Goal: Information Seeking & Learning: Find specific page/section

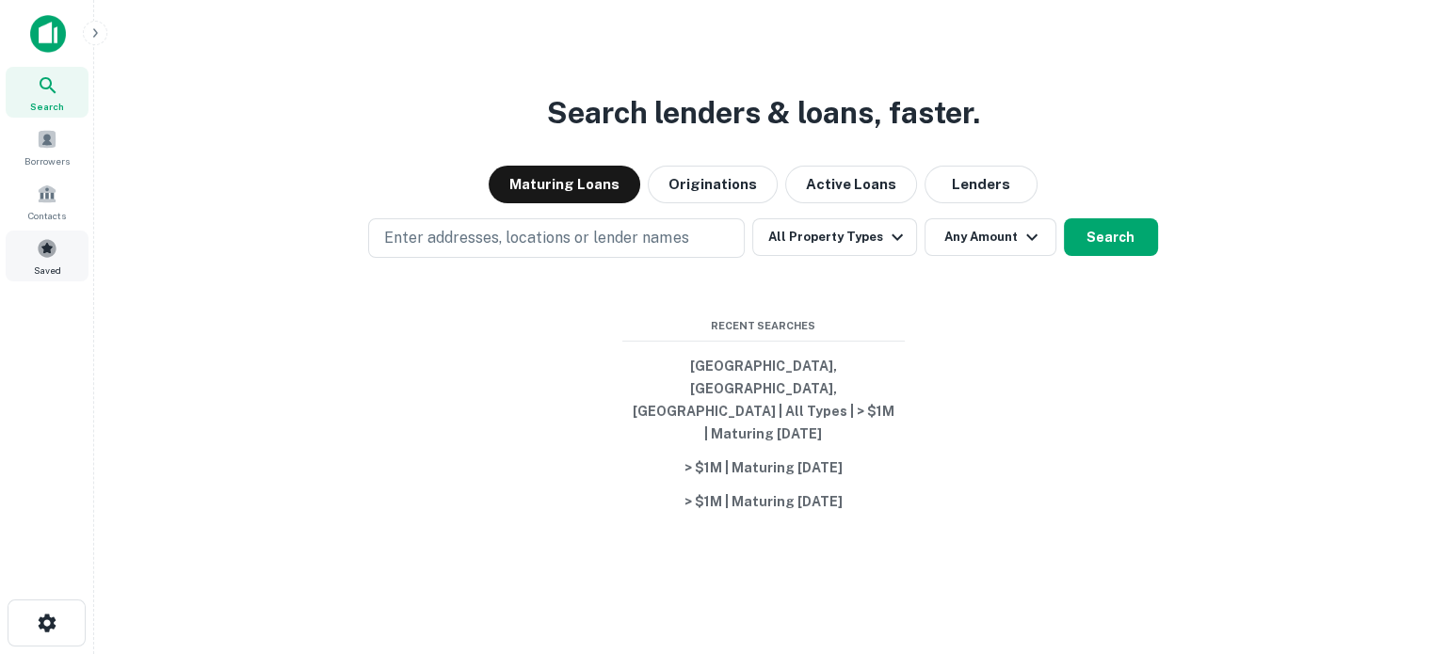
click at [81, 256] on div "Saved" at bounding box center [47, 256] width 83 height 51
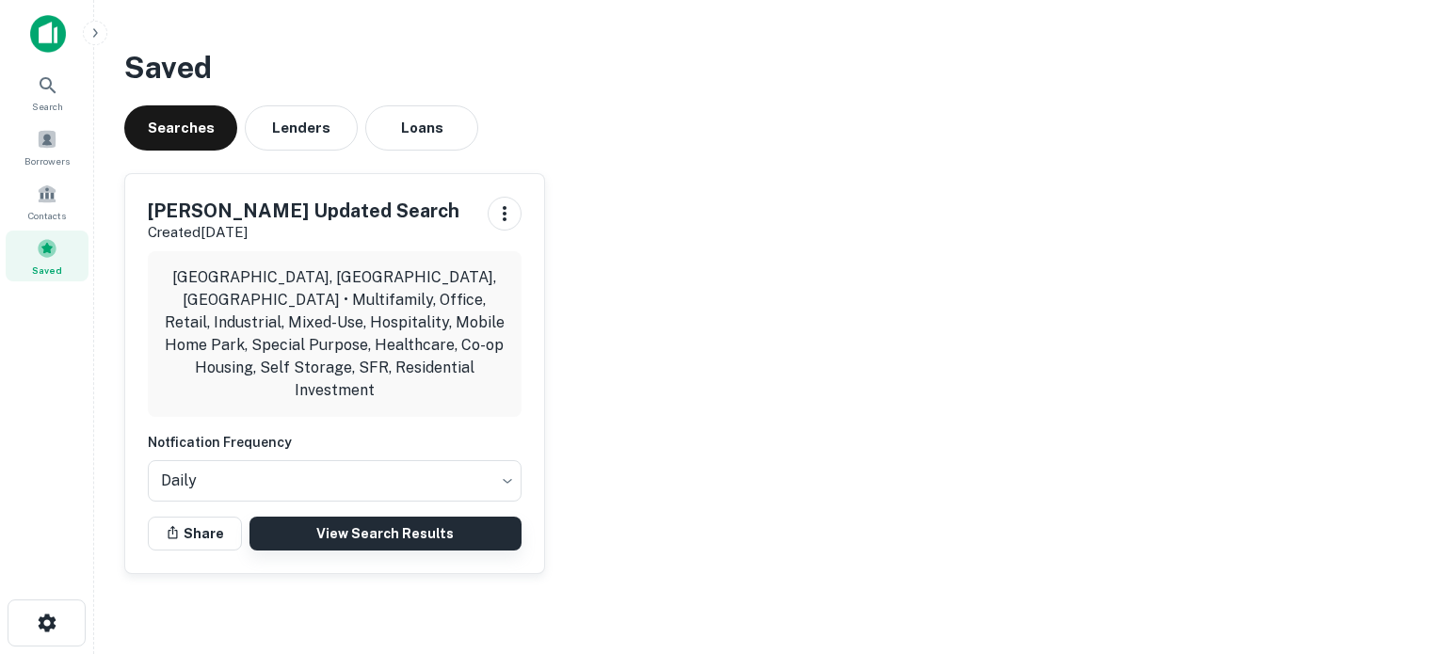
click at [373, 521] on link "View Search Results" at bounding box center [385, 534] width 272 height 34
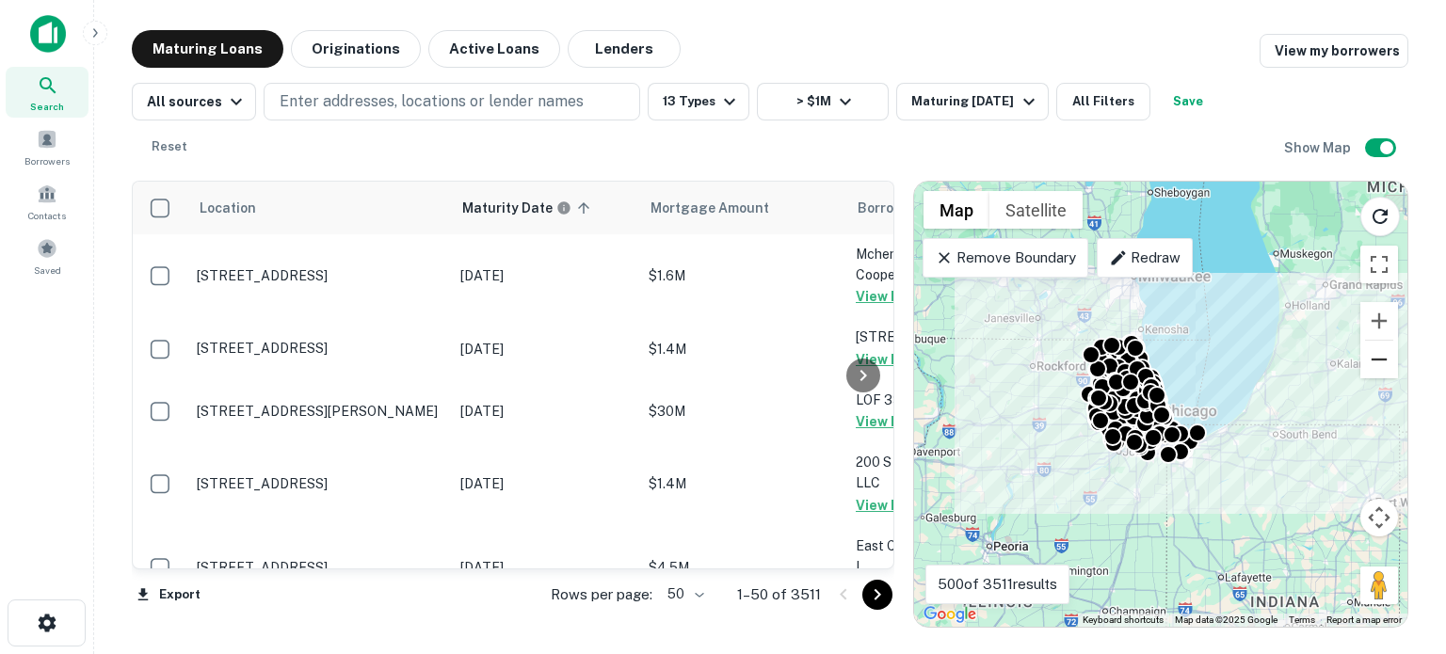
click at [1376, 341] on button "Zoom out" at bounding box center [1379, 360] width 38 height 38
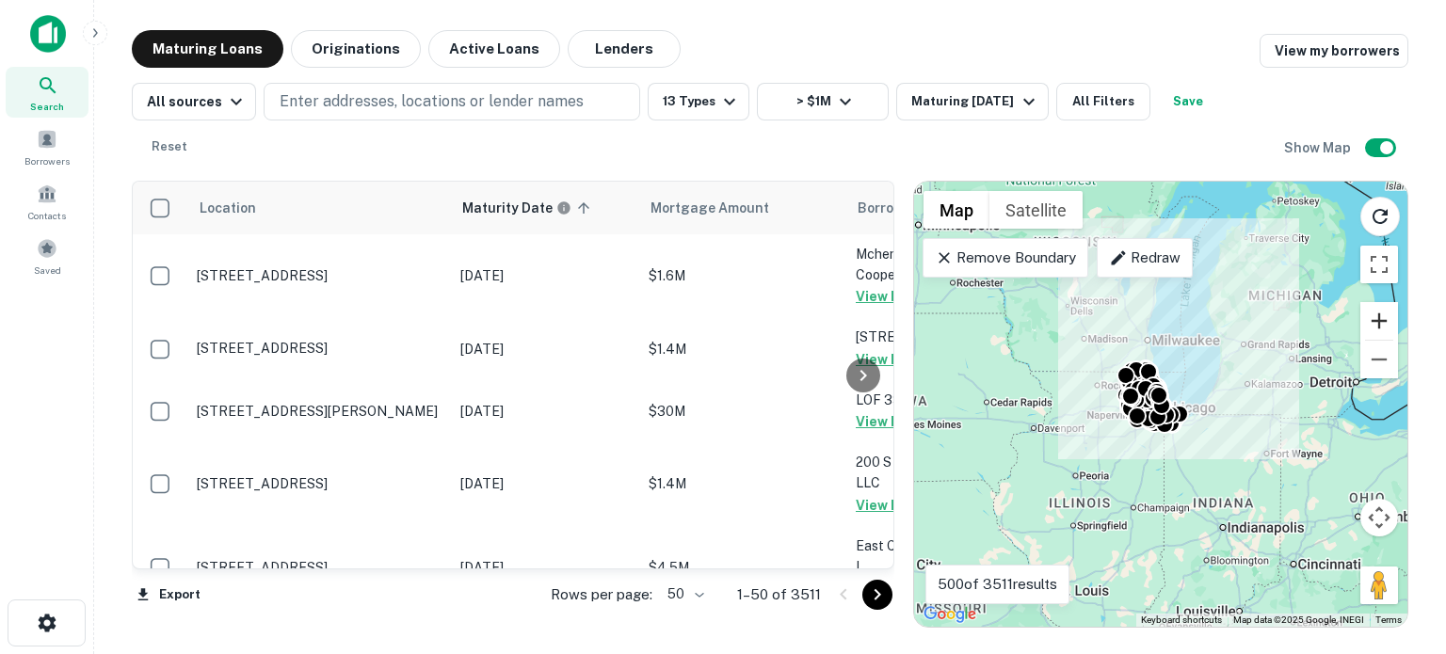
click at [1368, 302] on button "Zoom in" at bounding box center [1379, 321] width 38 height 38
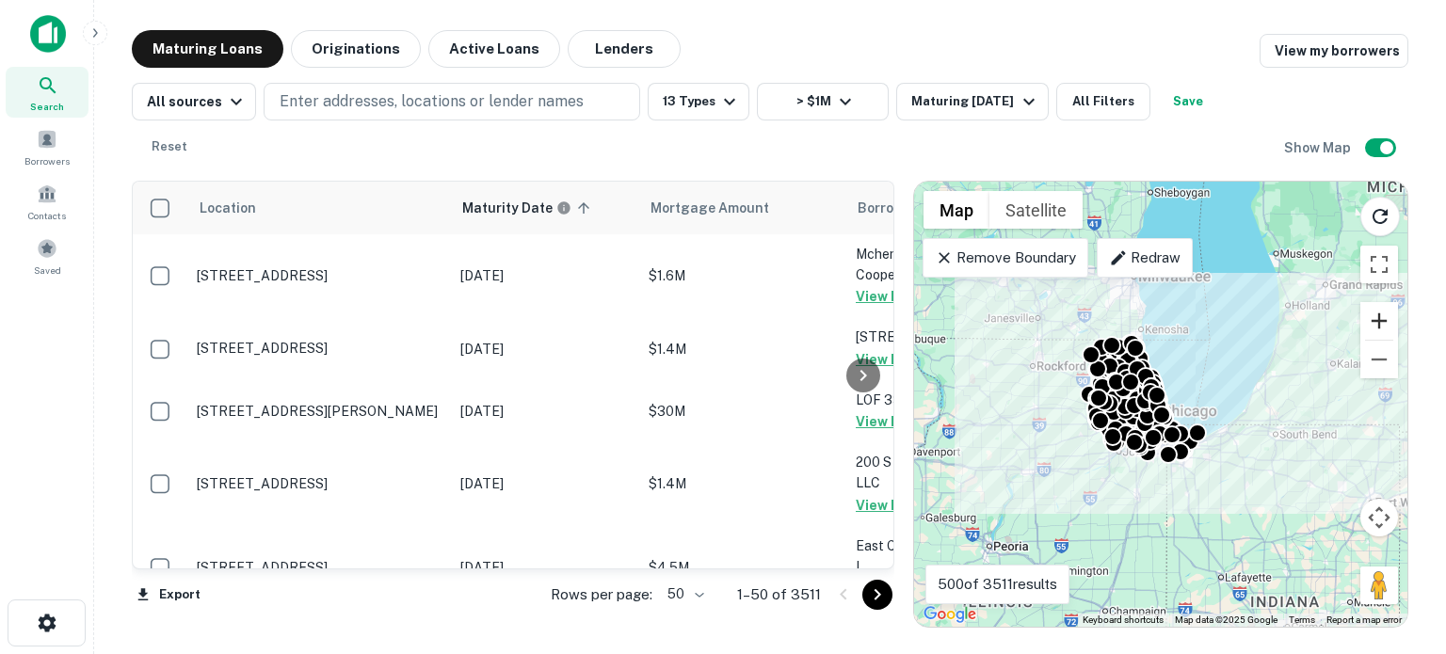
click at [1368, 302] on button "Zoom in" at bounding box center [1379, 321] width 38 height 38
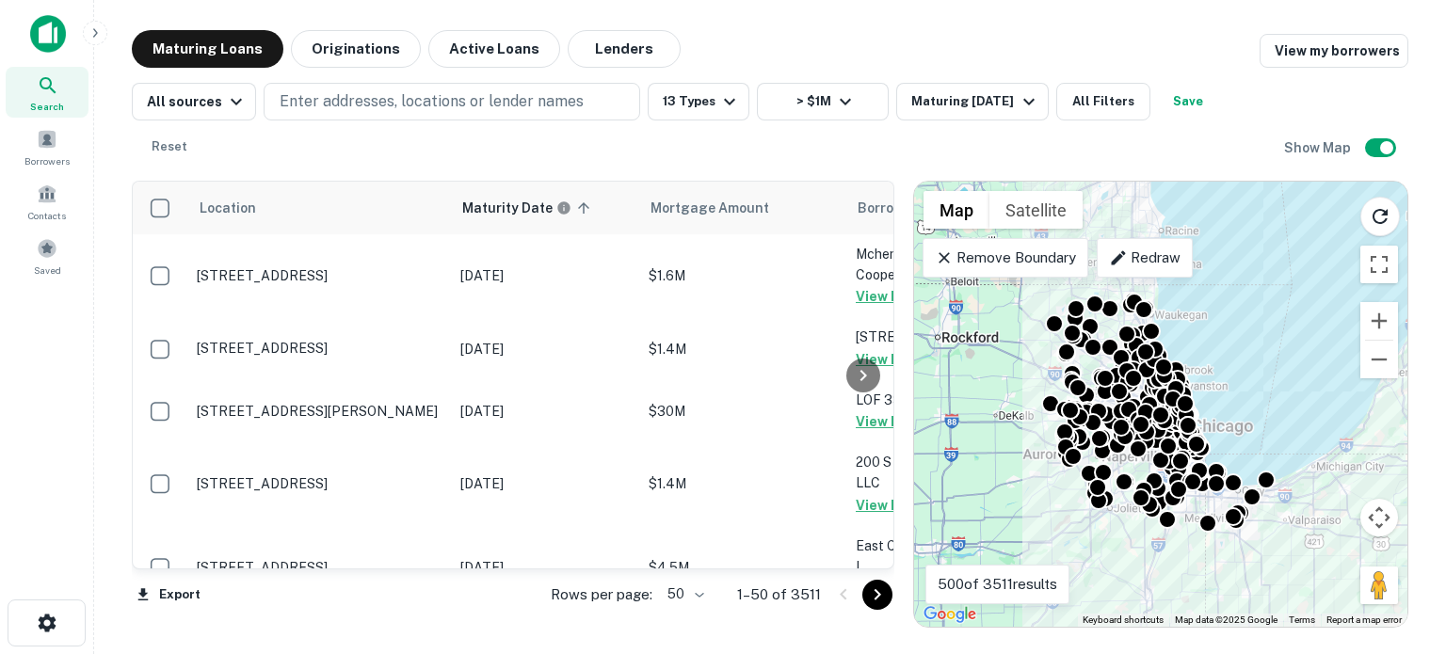
drag, startPoint x: 1243, startPoint y: 293, endPoint x: 1288, endPoint y: 303, distance: 45.4
click at [1288, 303] on div "To activate drag with keyboard, press Alt + Enter. Once in keyboard drag state,…" at bounding box center [1160, 404] width 493 height 445
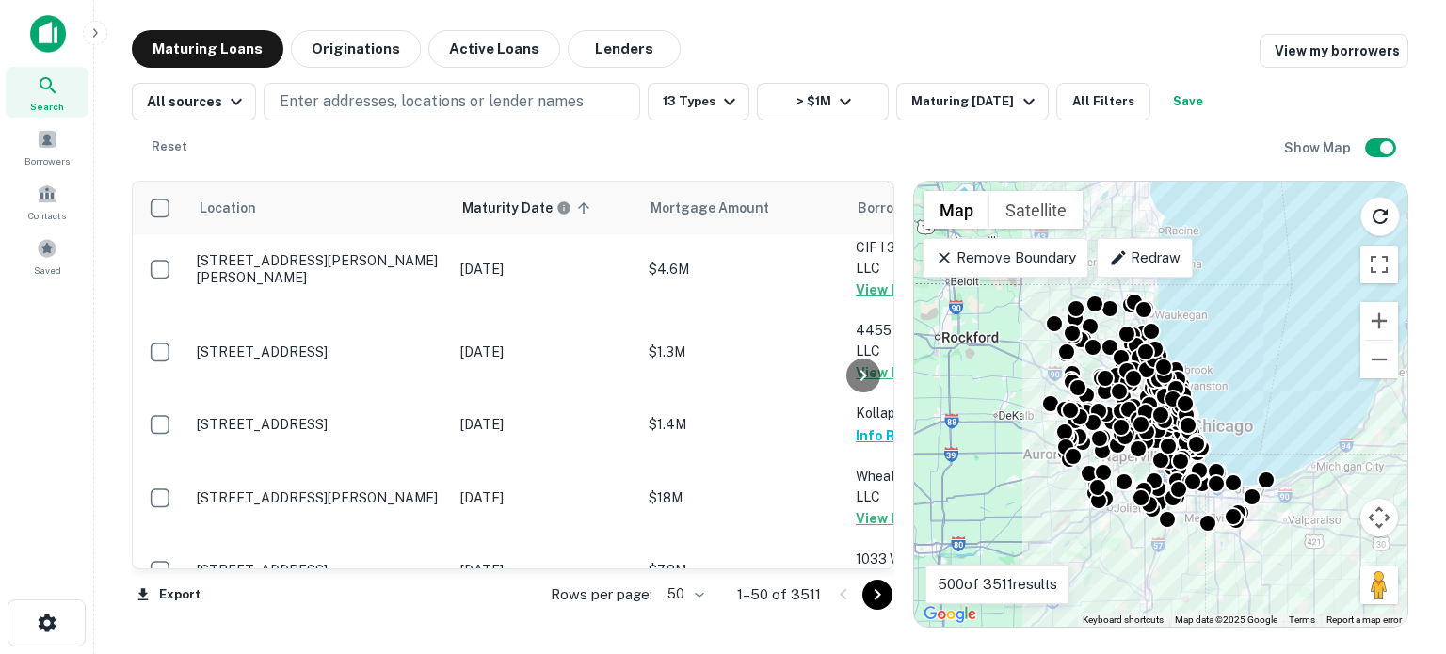
scroll to position [1150, 0]
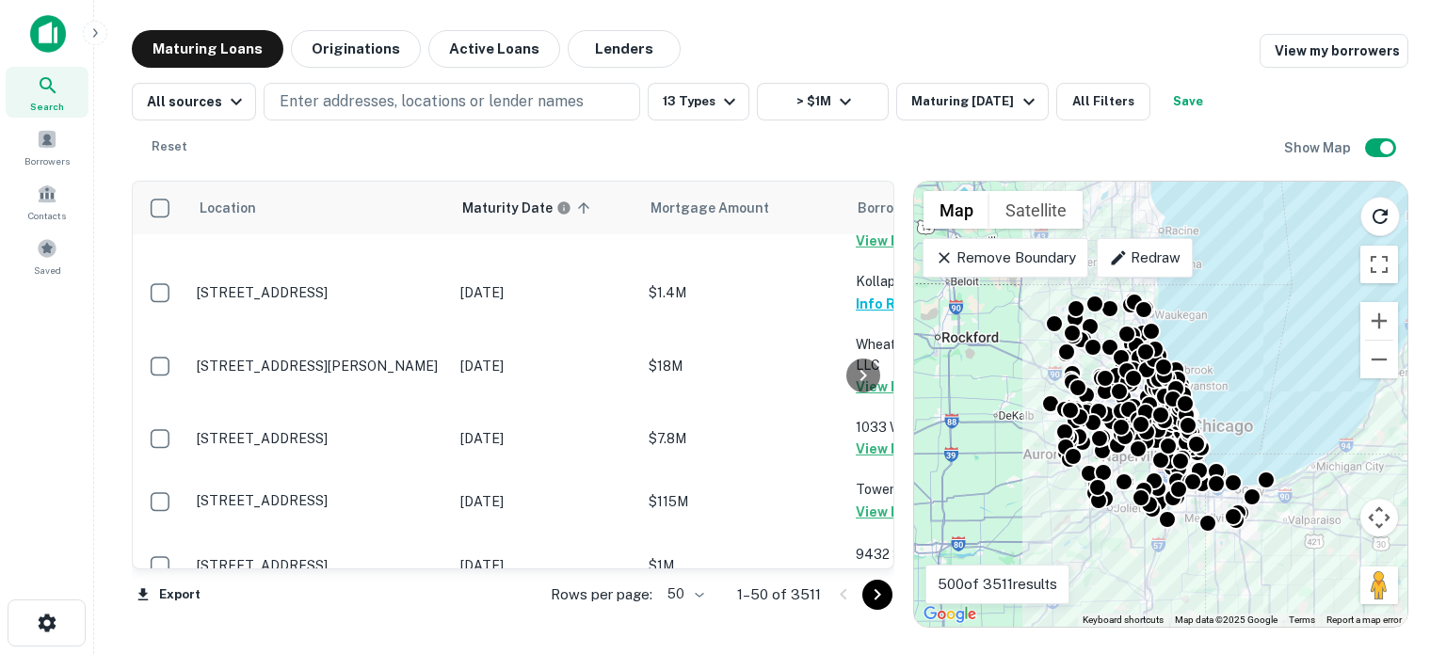
drag, startPoint x: 1442, startPoint y: 352, endPoint x: 436, endPoint y: 563, distance: 1028.0
click at [436, 563] on div "Location Maturity Date sorted ascending Mortgage Amount Borrower Lender Purpose…" at bounding box center [513, 376] width 762 height 391
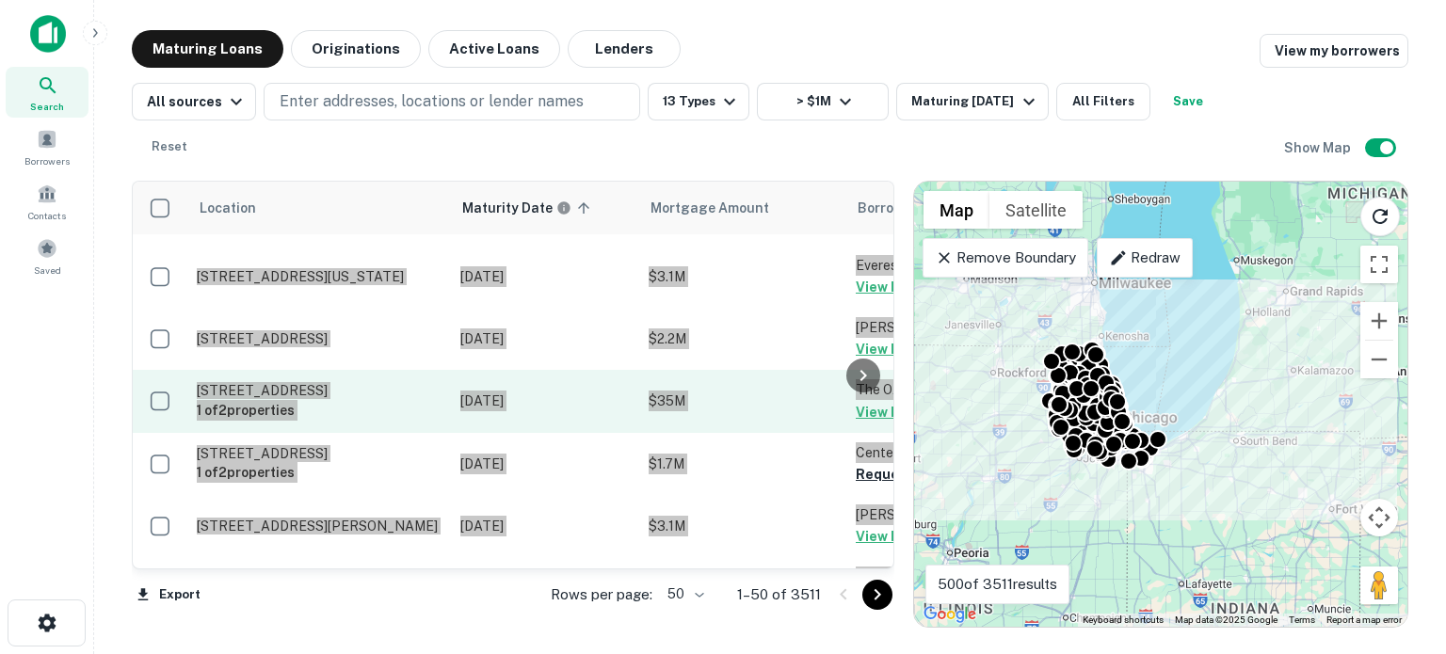
scroll to position [1621, 0]
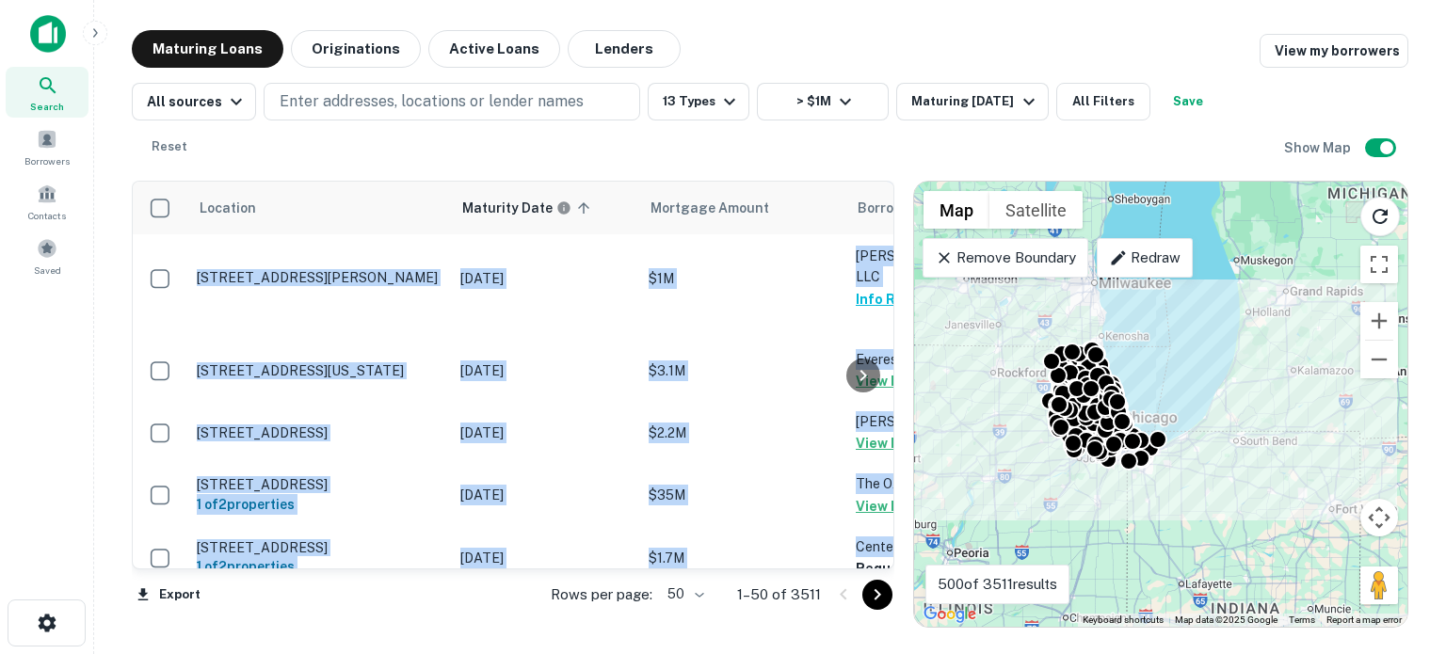
click at [452, 648] on main "Maturing Loans Originations Active Loans Lenders View my borrowers All sources …" at bounding box center [770, 327] width 1352 height 654
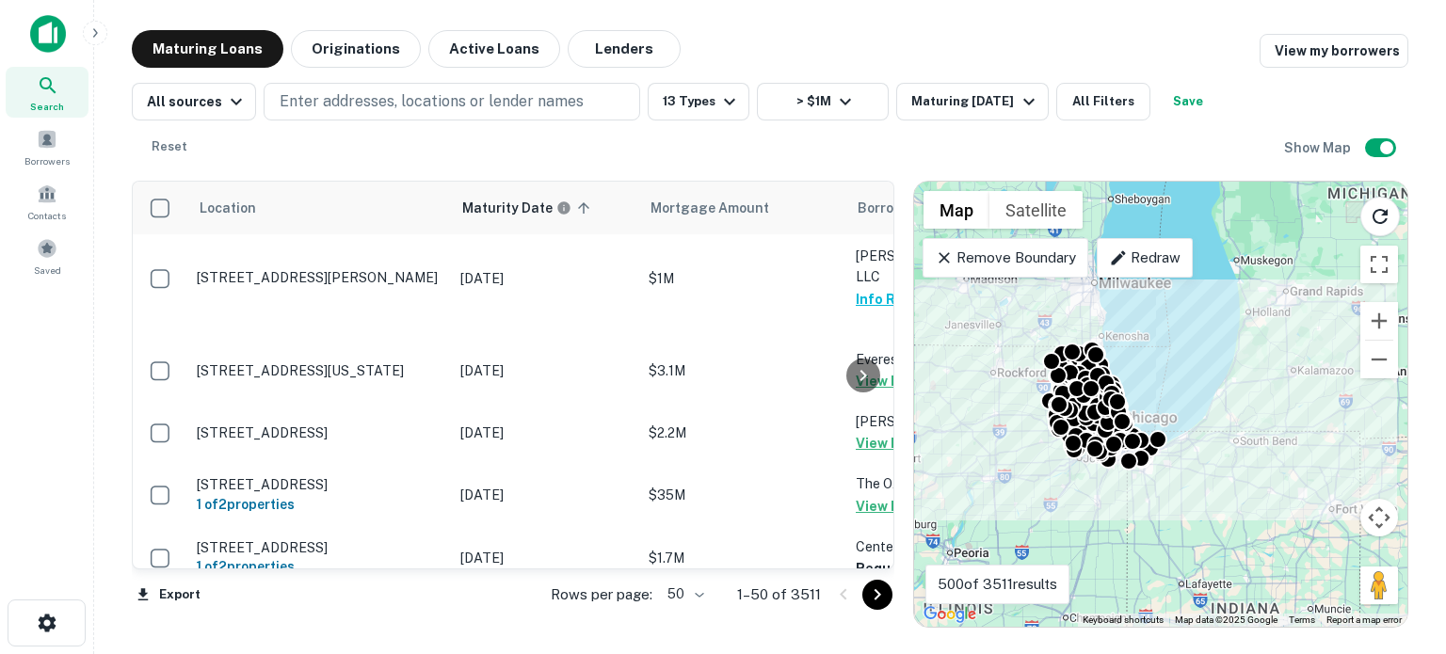
scroll to position [1527, 0]
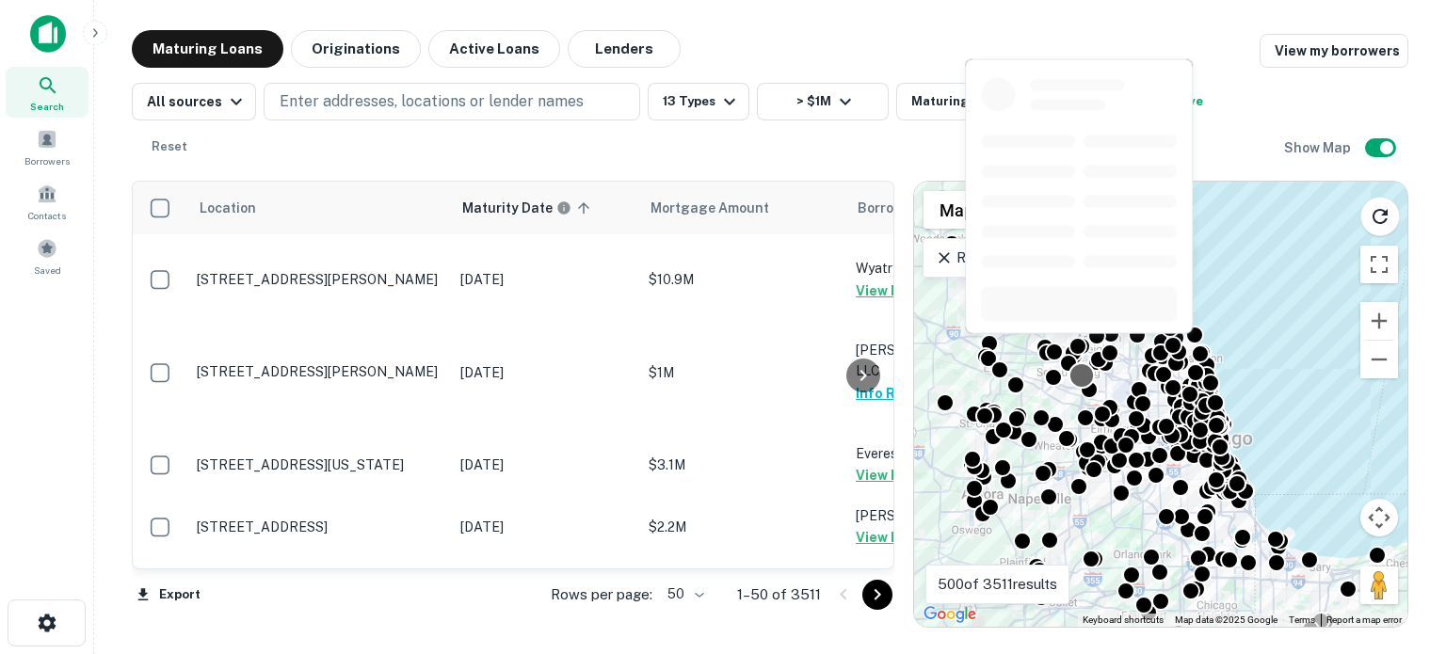
drag, startPoint x: 1044, startPoint y: 353, endPoint x: 1080, endPoint y: 357, distance: 36.0
click at [1080, 361] on div at bounding box center [1081, 374] width 27 height 27
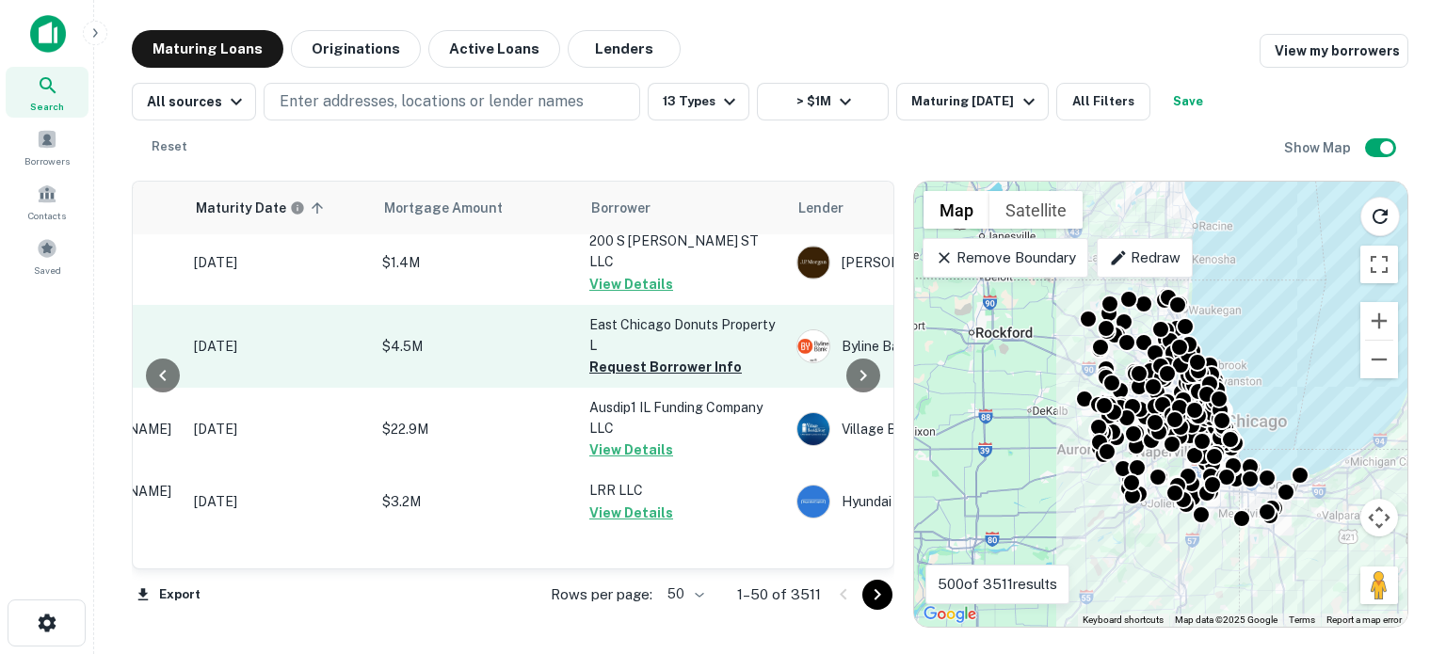
scroll to position [188, 266]
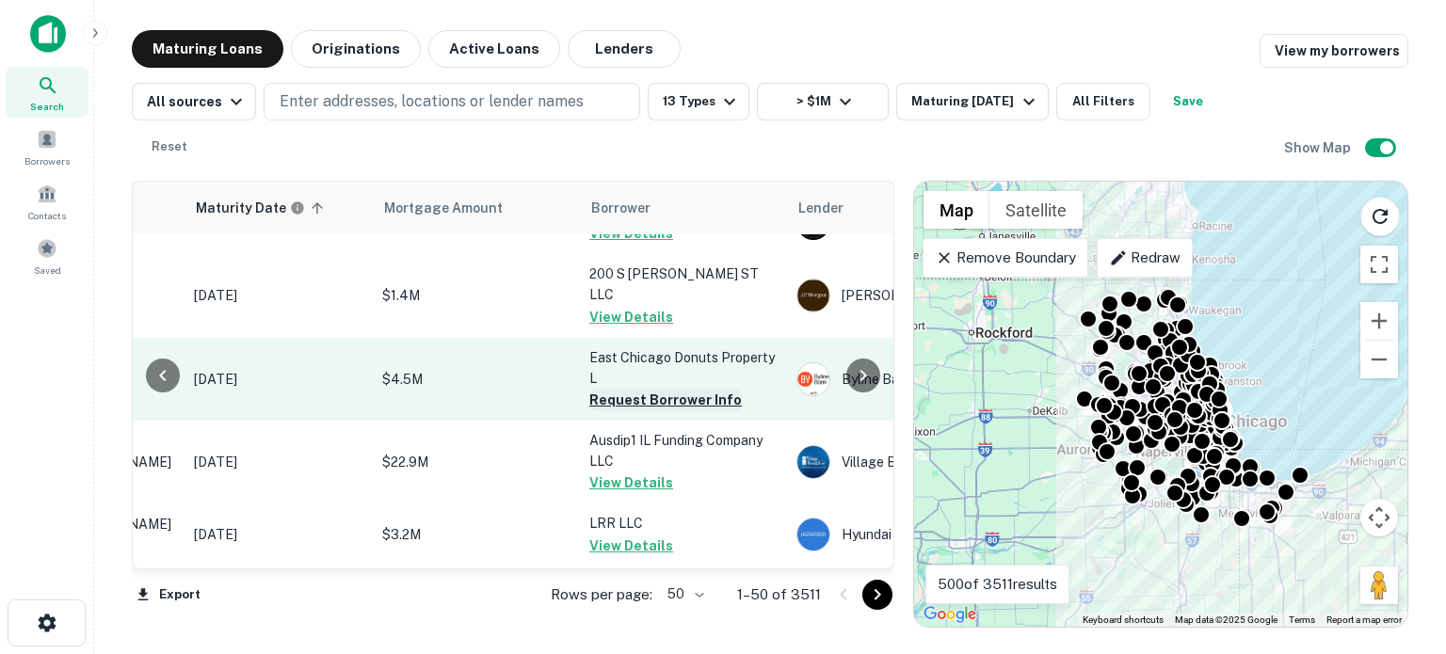
click at [678, 389] on button "Request Borrower Info" at bounding box center [665, 400] width 152 height 23
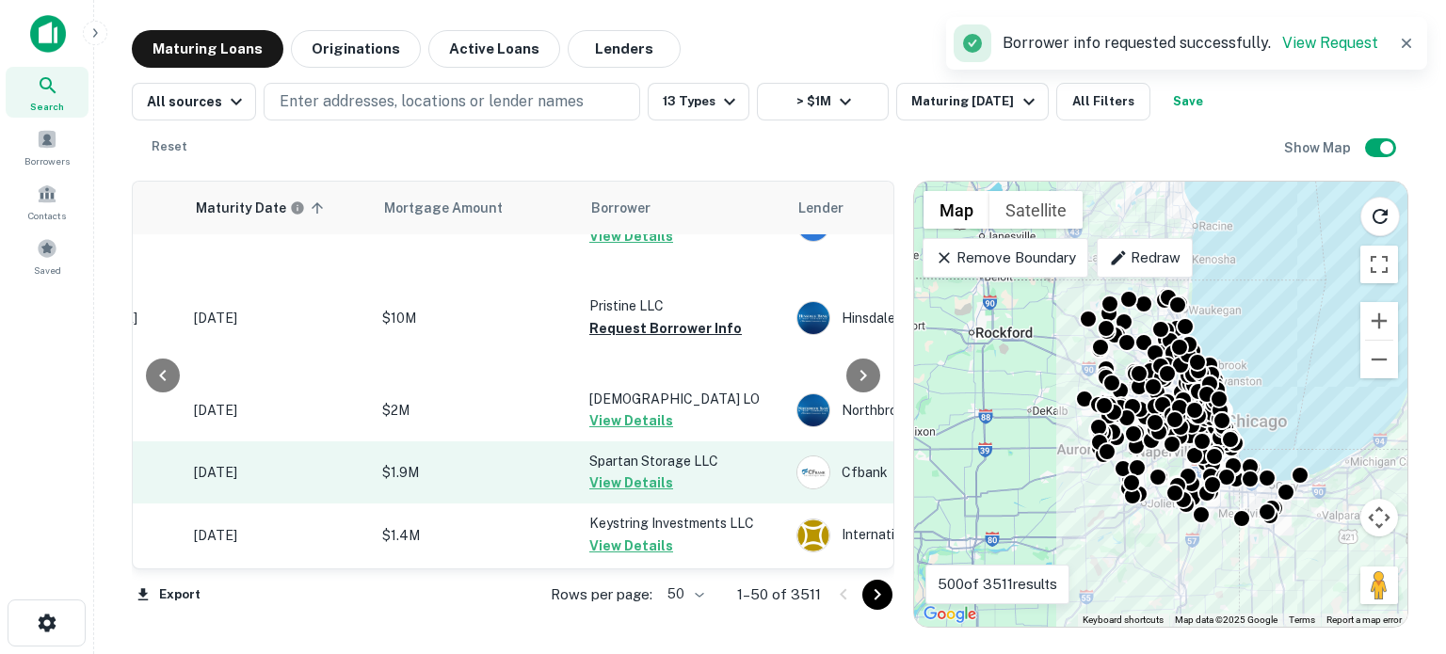
scroll to position [471, 266]
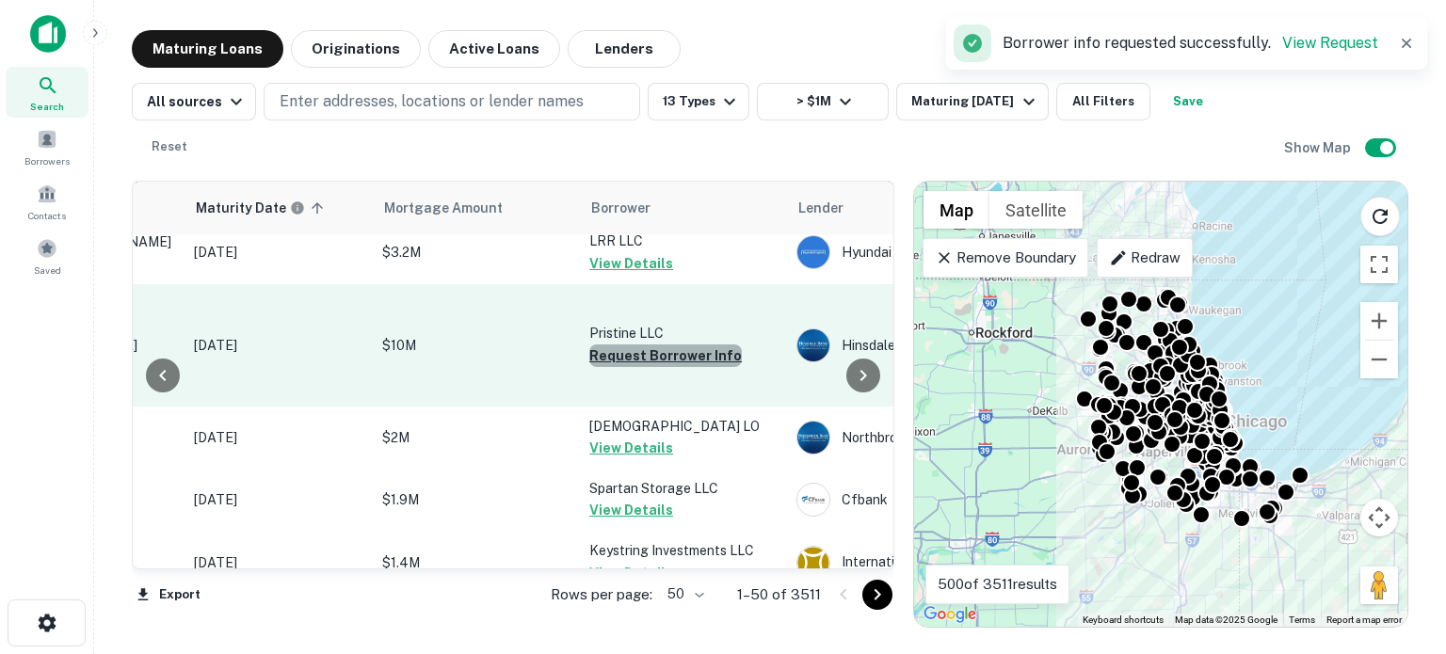
click at [716, 344] on button "Request Borrower Info" at bounding box center [665, 355] width 152 height 23
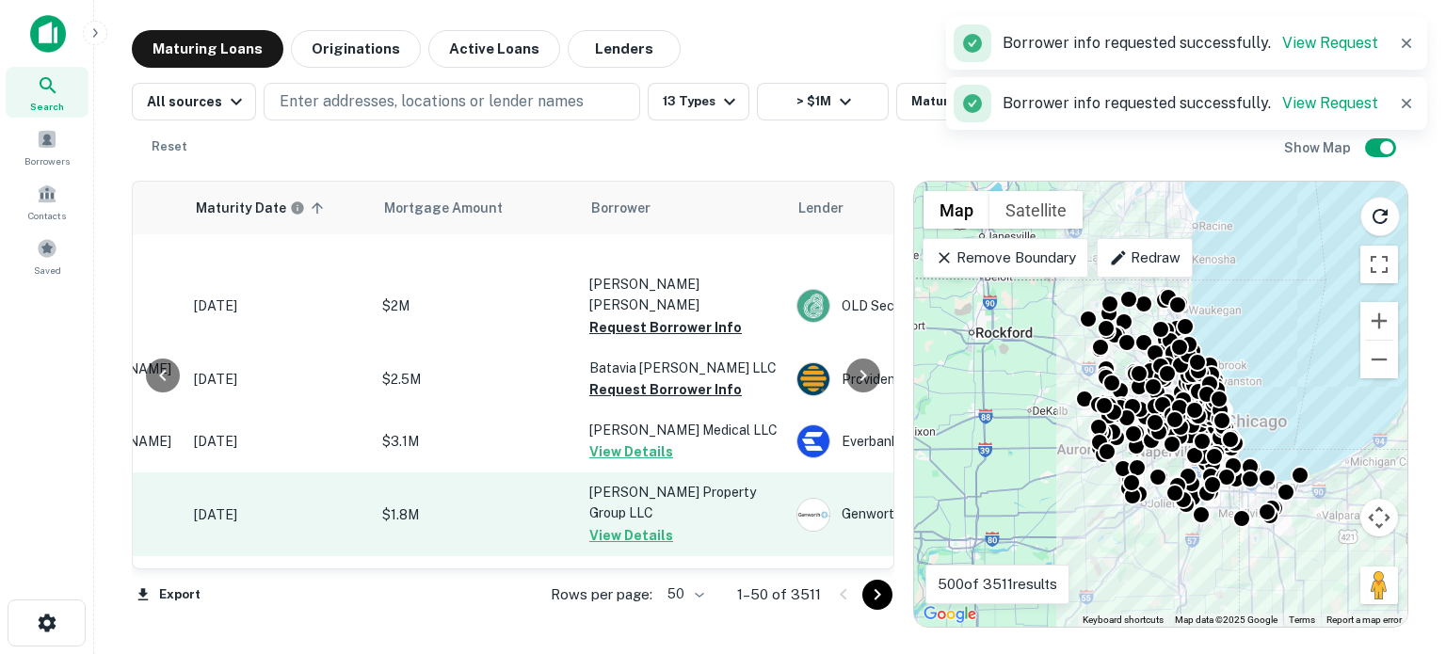
scroll to position [1788, 266]
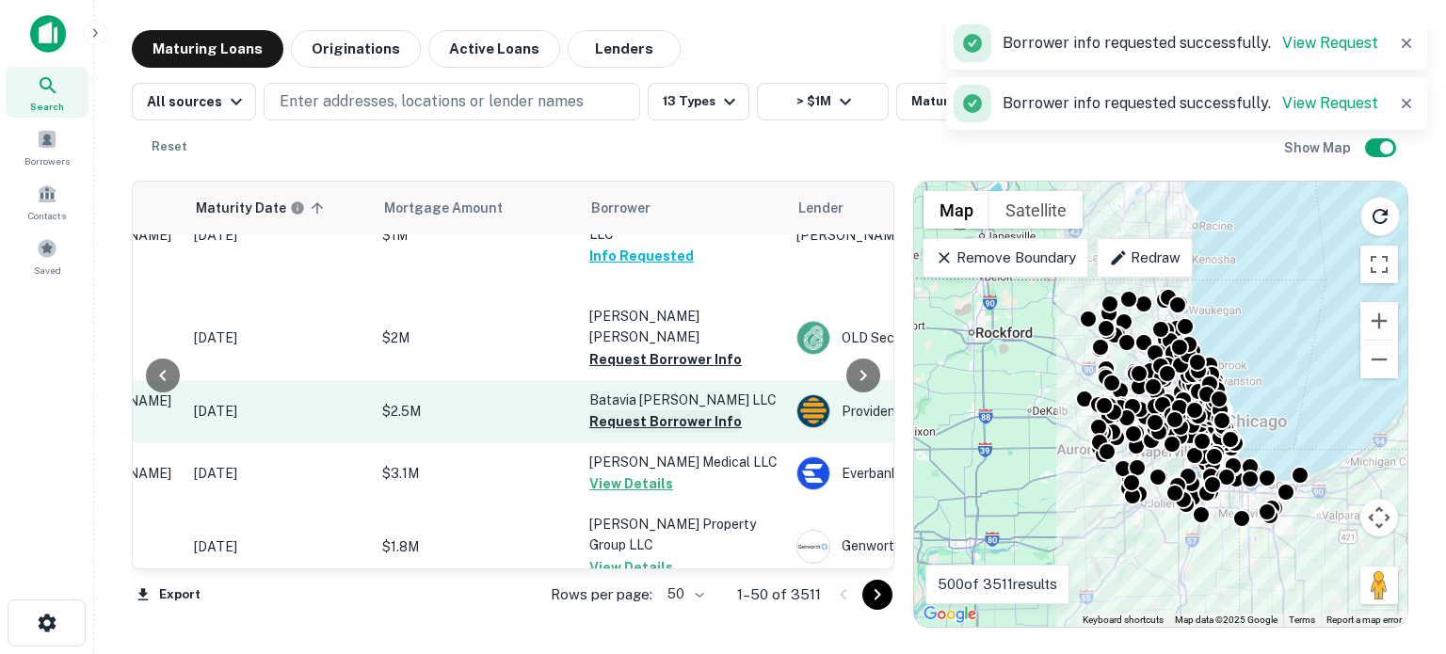
click at [715, 410] on button "Request Borrower Info" at bounding box center [665, 421] width 152 height 23
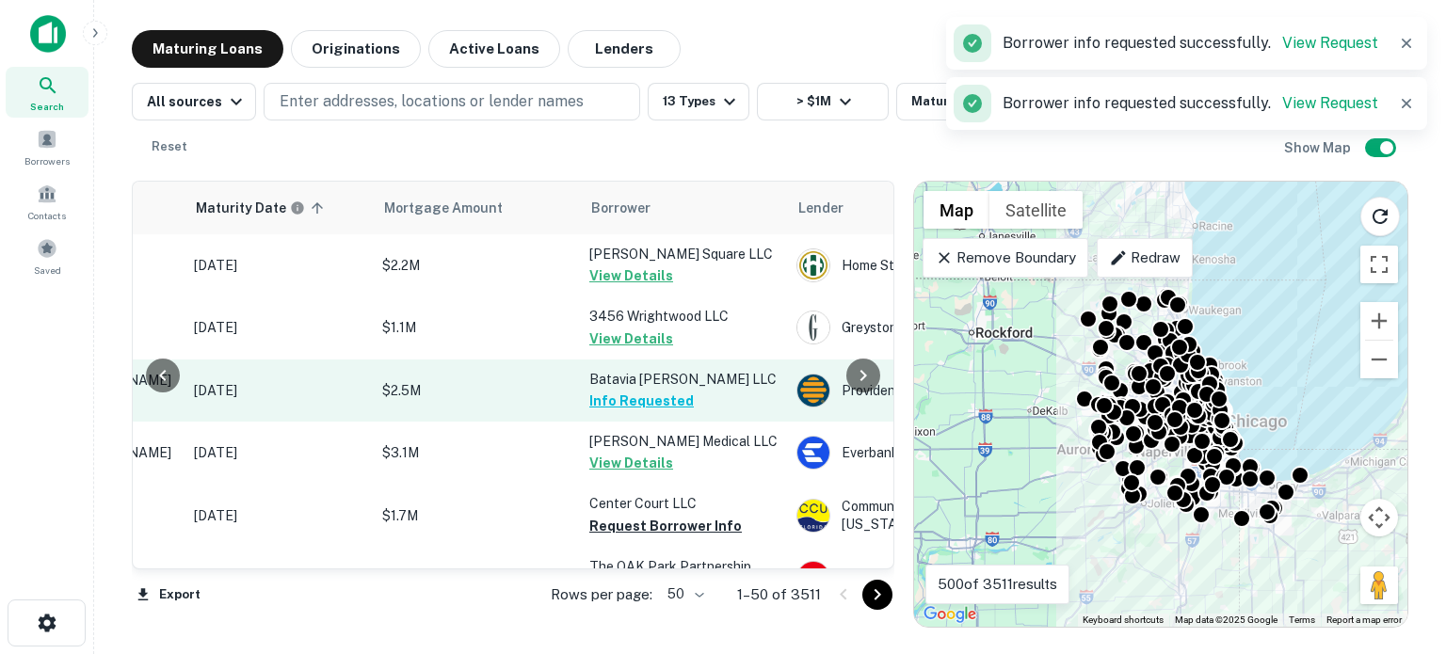
scroll to position [1777, 266]
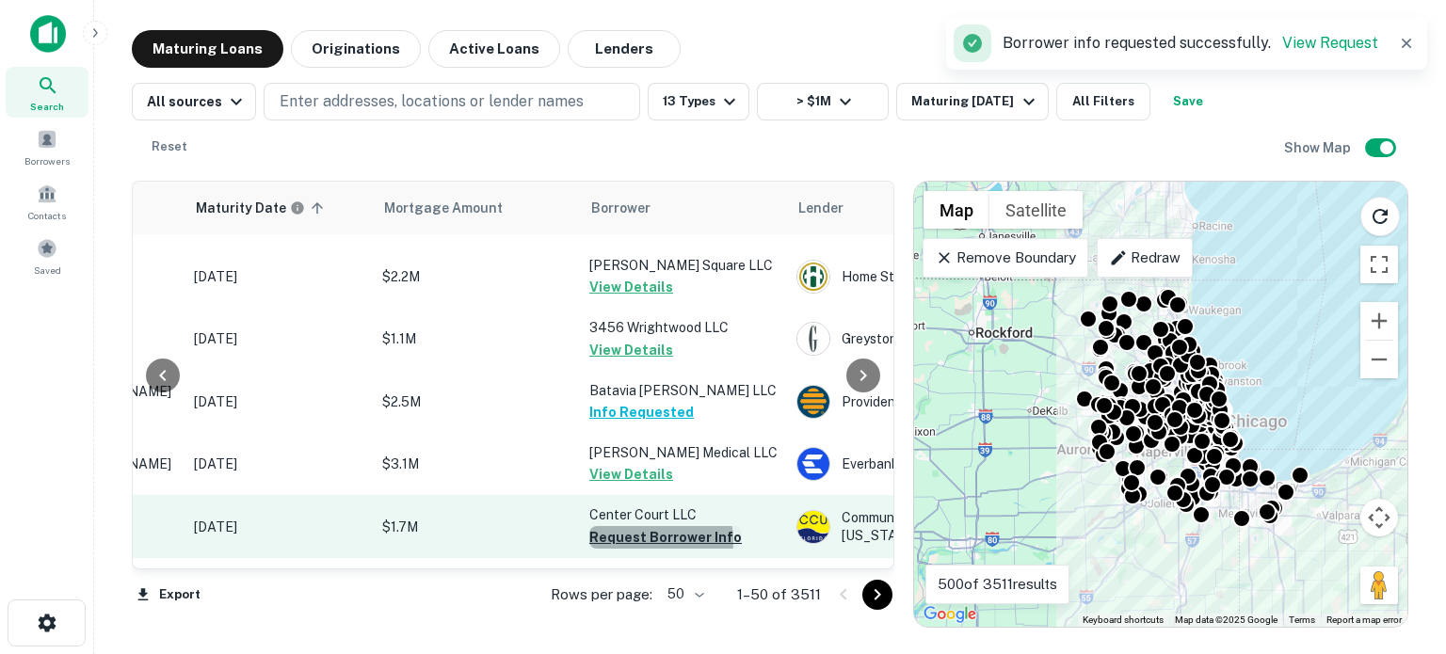
click at [643, 526] on button "Request Borrower Info" at bounding box center [665, 537] width 152 height 23
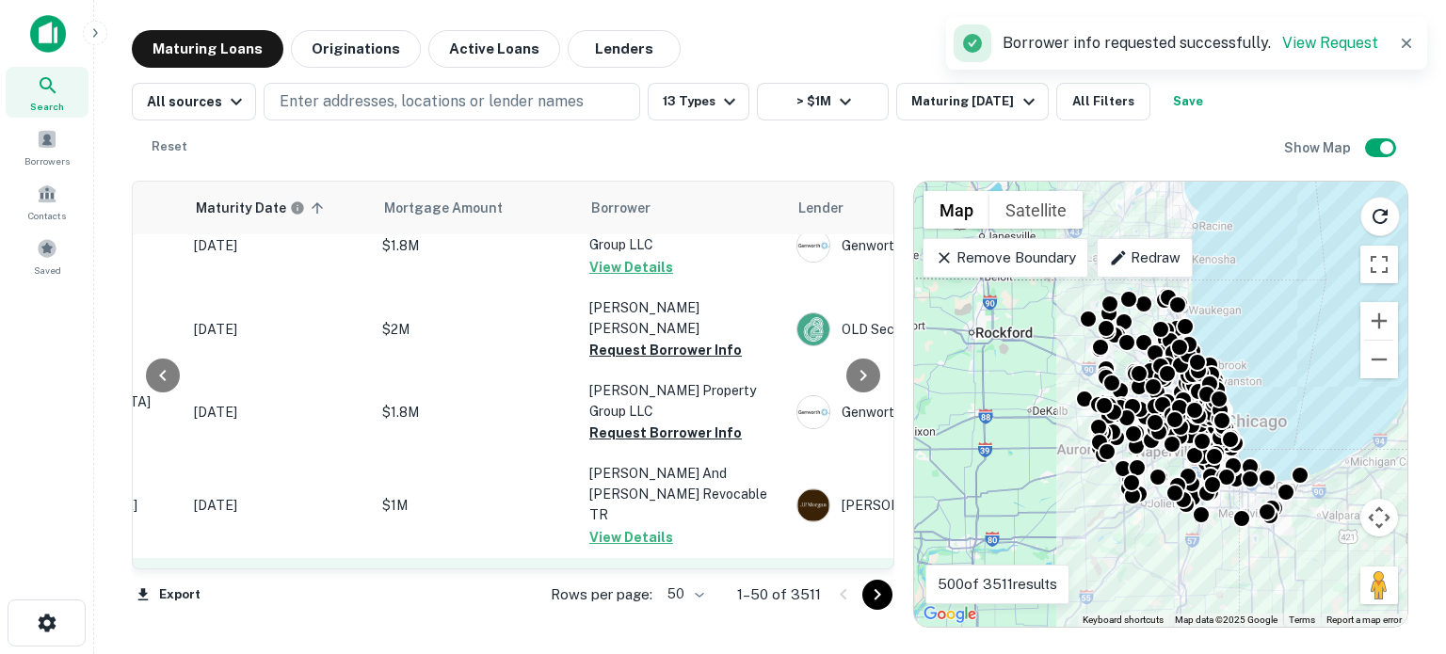
scroll to position [2165, 266]
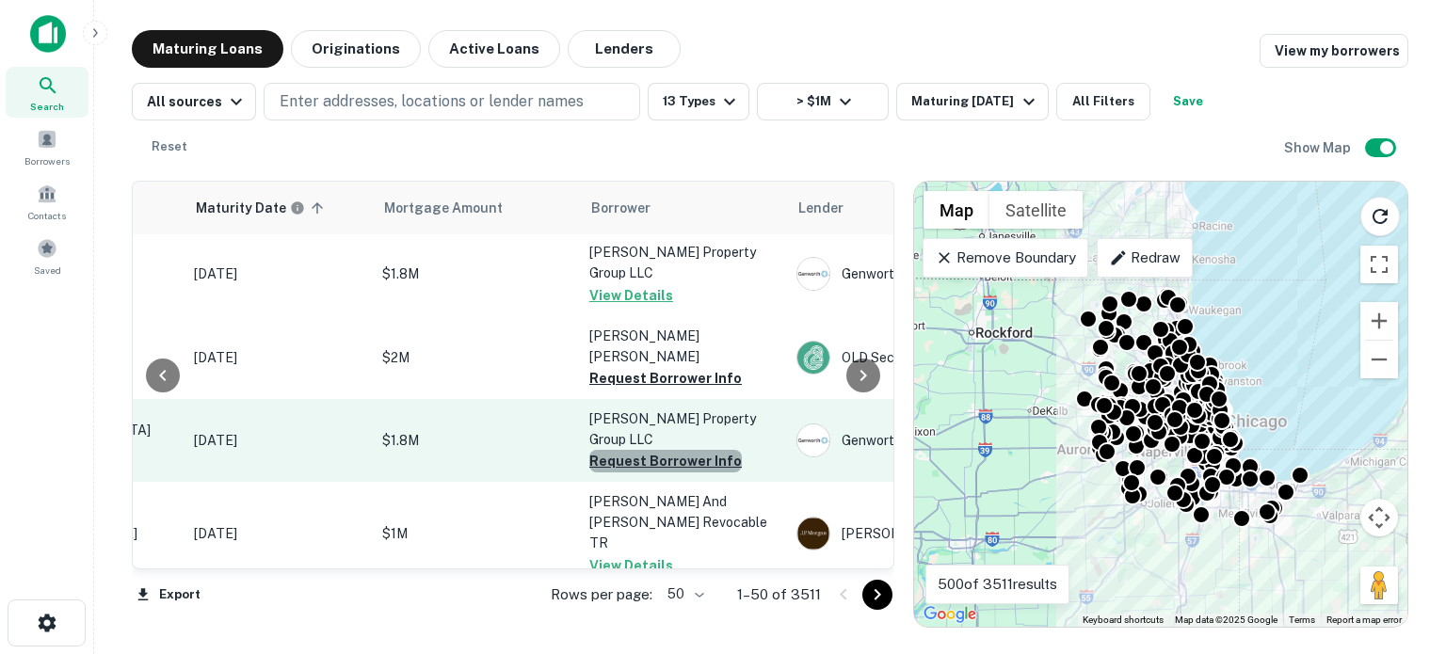
click at [674, 450] on button "Request Borrower Info" at bounding box center [665, 461] width 152 height 23
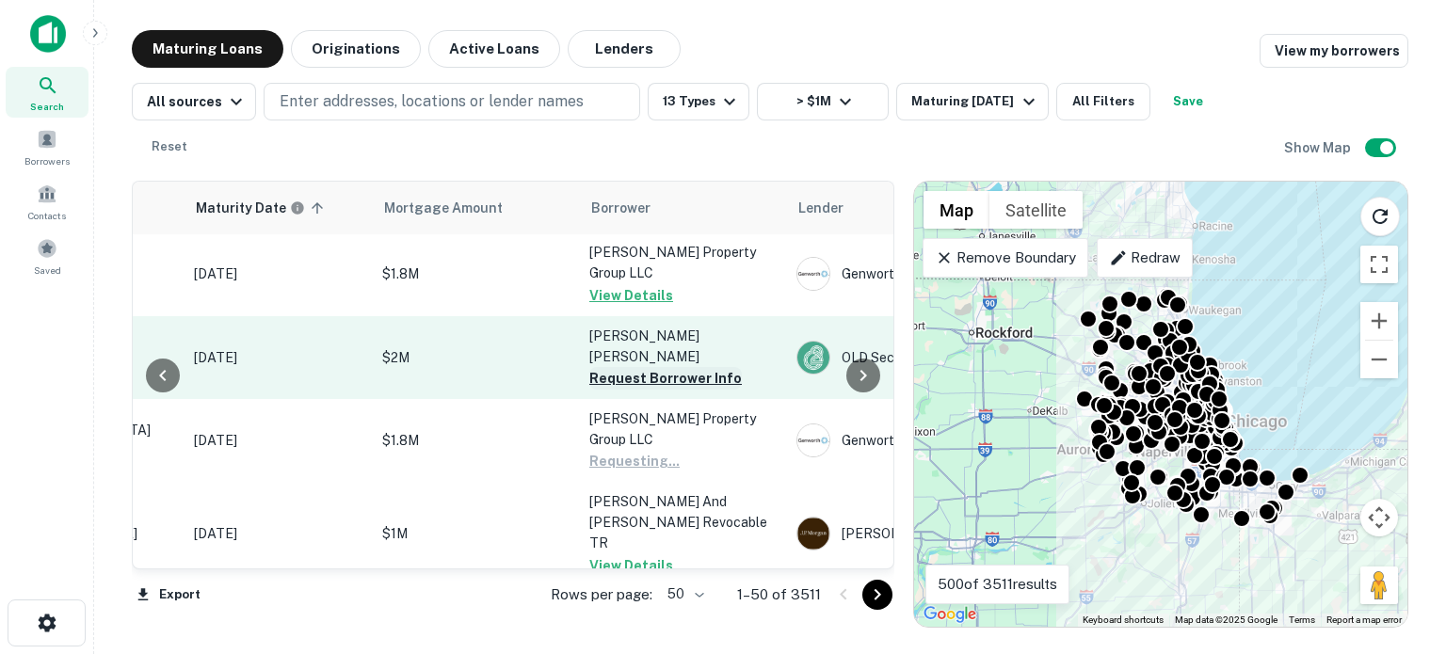
click at [666, 367] on button "Request Borrower Info" at bounding box center [665, 378] width 152 height 23
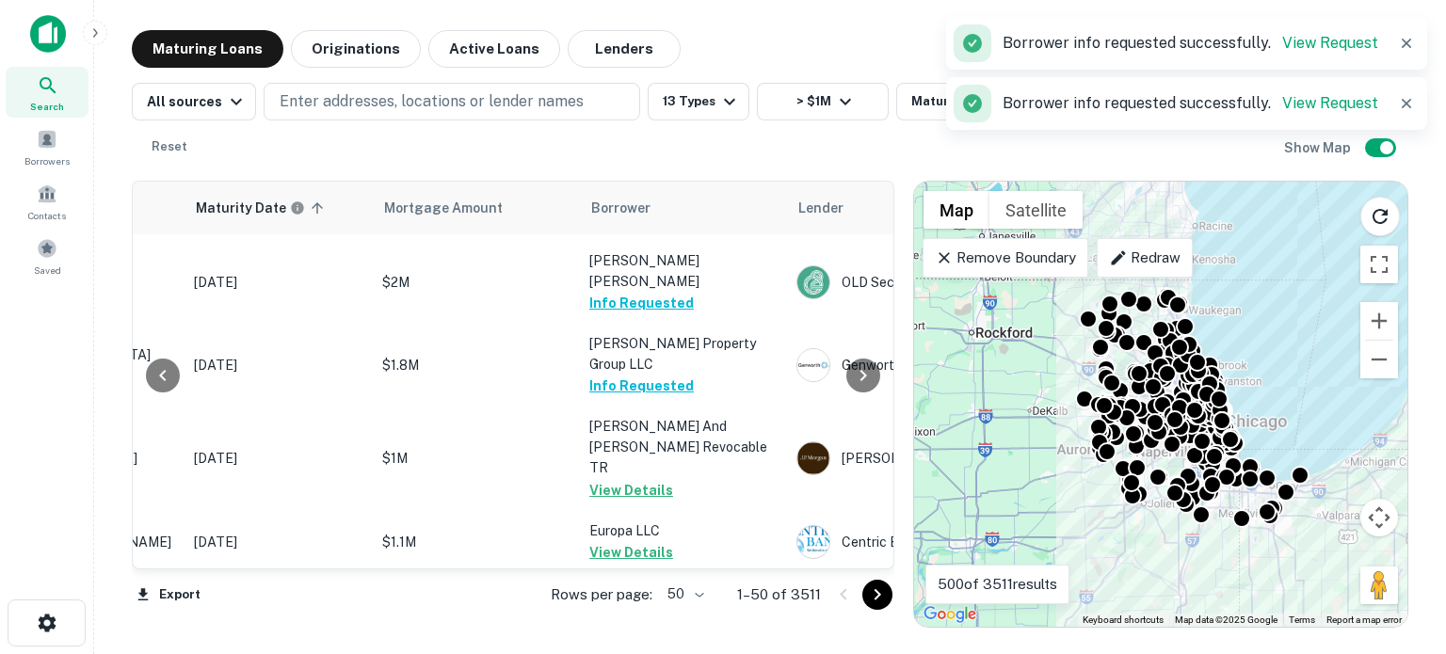
scroll to position [2353, 266]
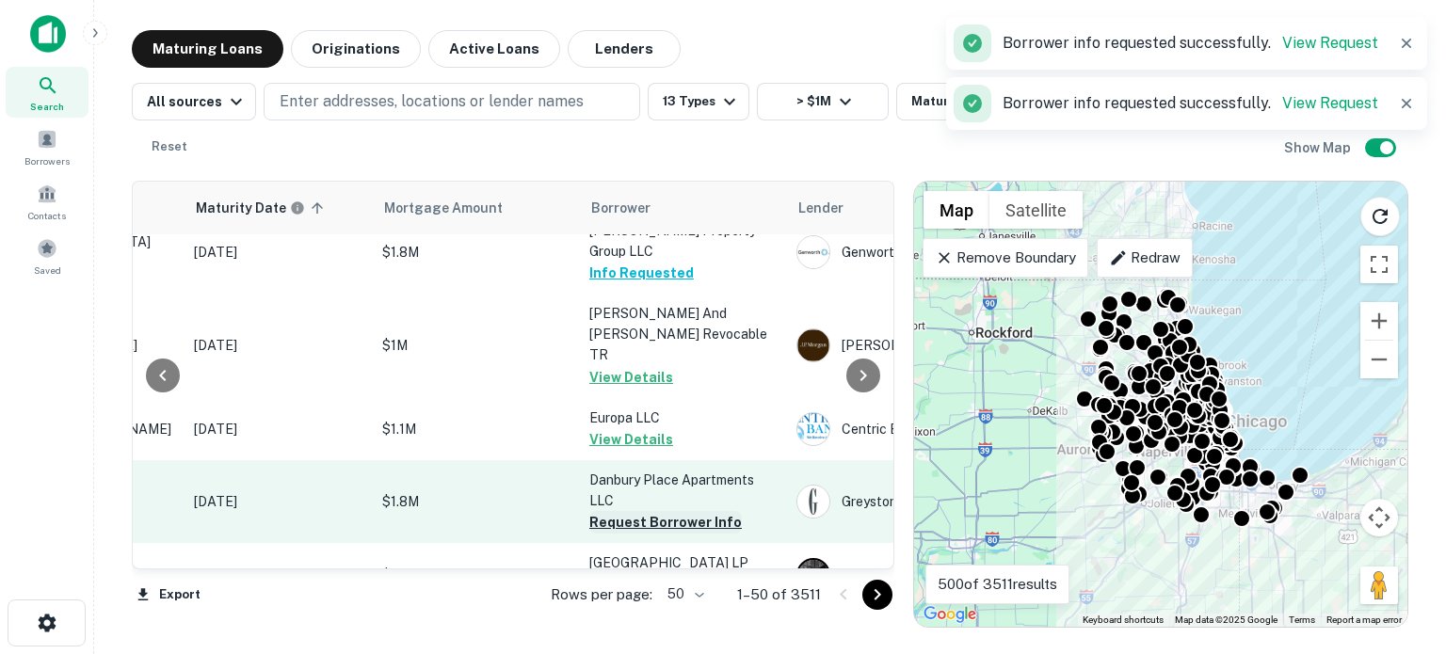
click at [652, 511] on button "Request Borrower Info" at bounding box center [665, 522] width 152 height 23
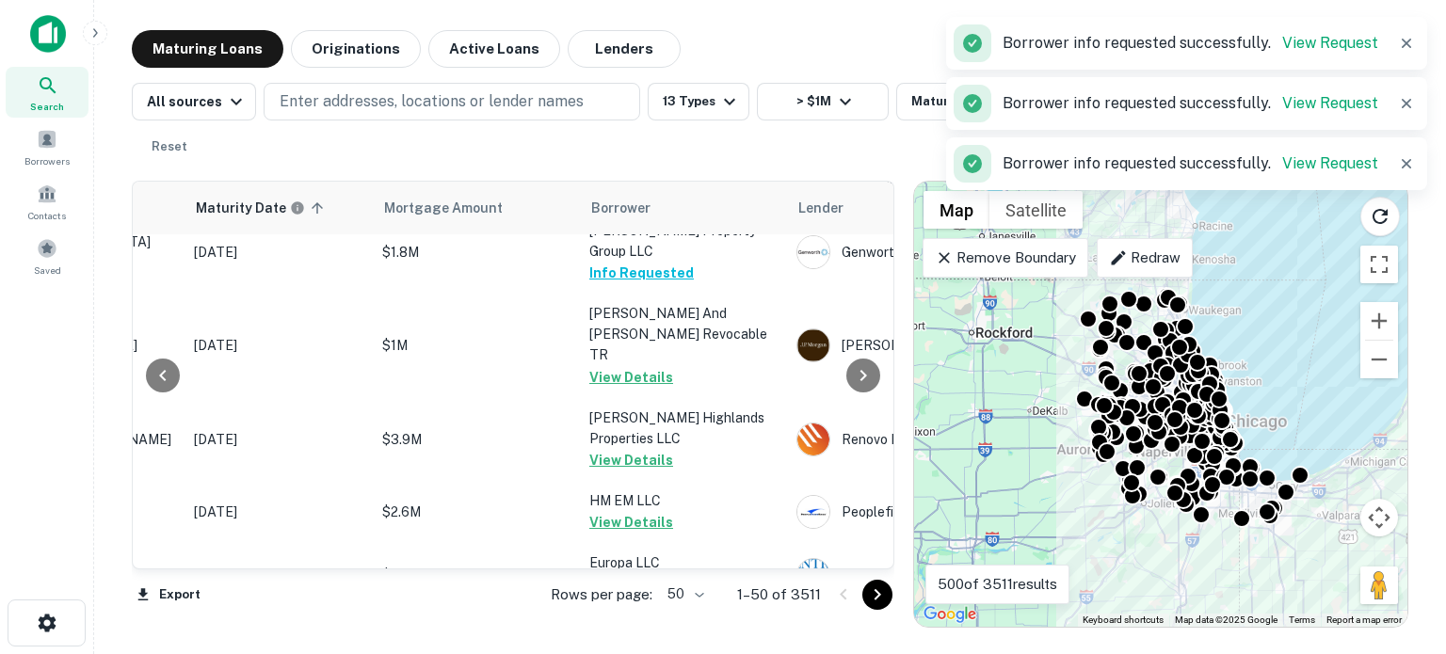
scroll to position [2824, 266]
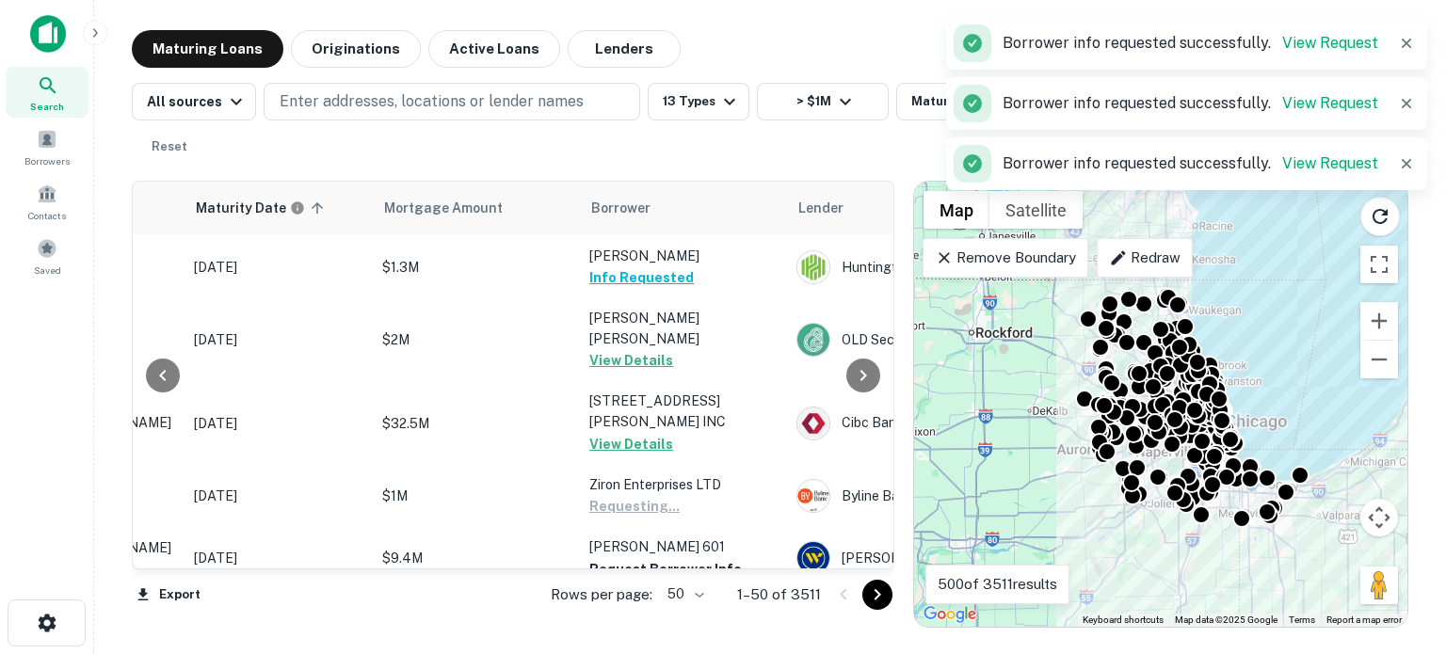
scroll to position [3090, 266]
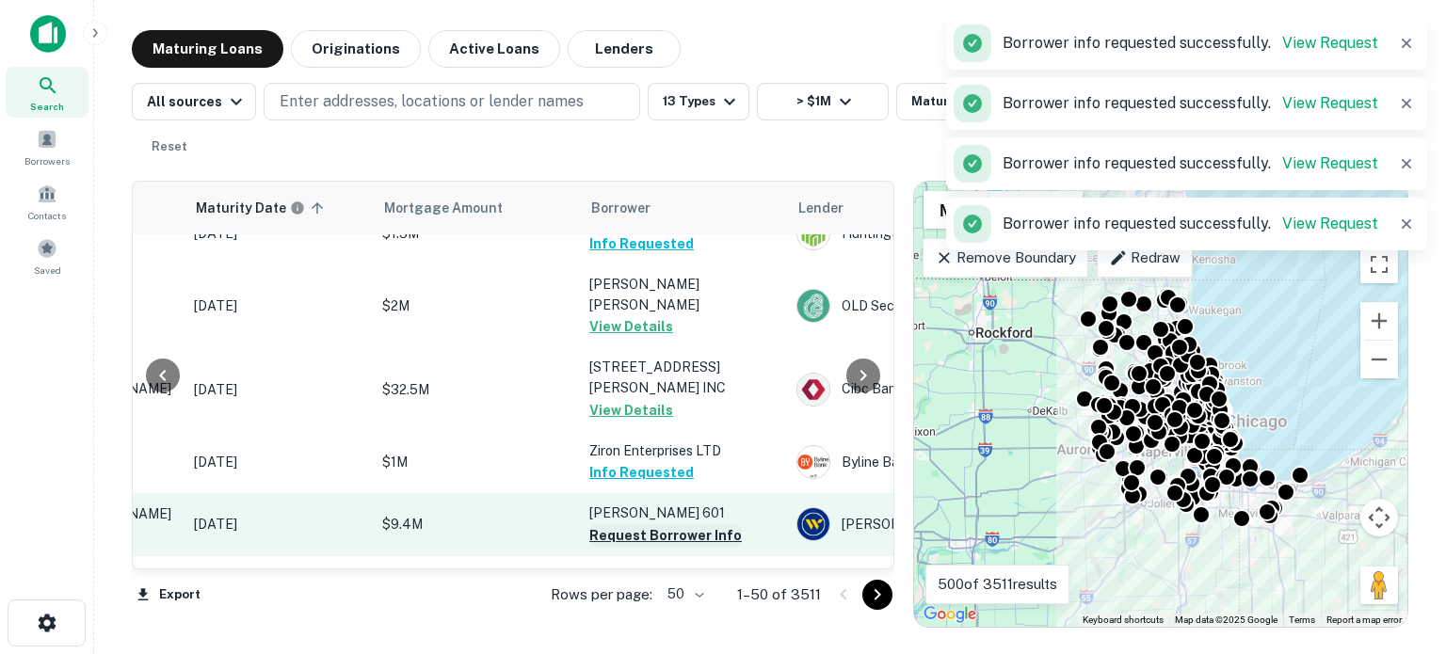
click at [668, 524] on button "Request Borrower Info" at bounding box center [665, 535] width 152 height 23
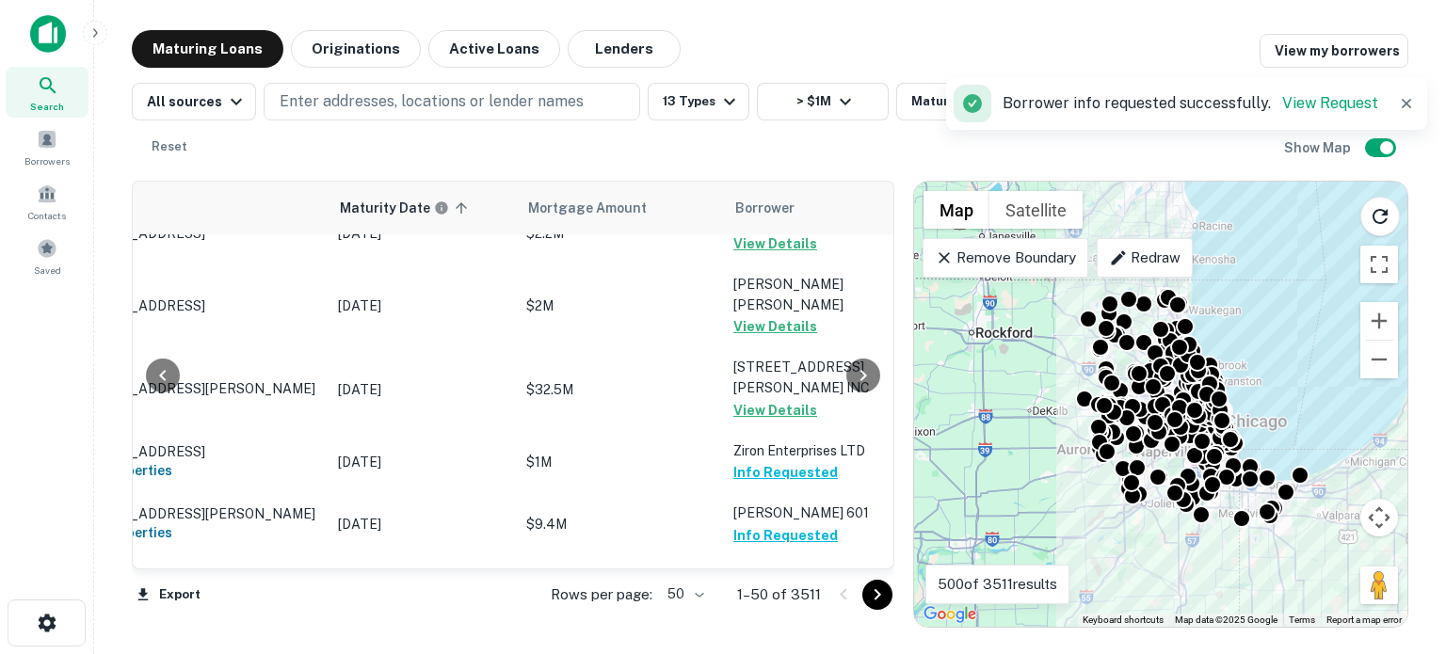
scroll to position [3090, 0]
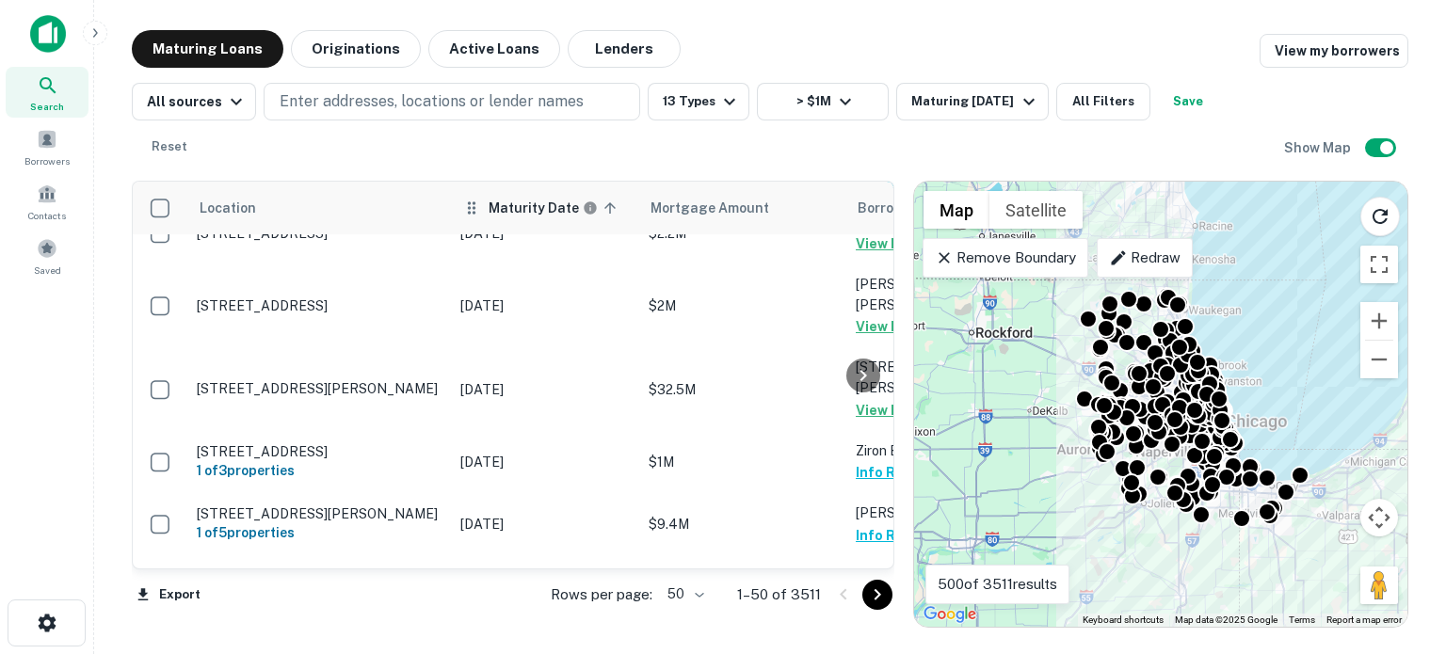
click at [486, 197] on div "Maturity Date sorted ascending" at bounding box center [545, 208] width 166 height 23
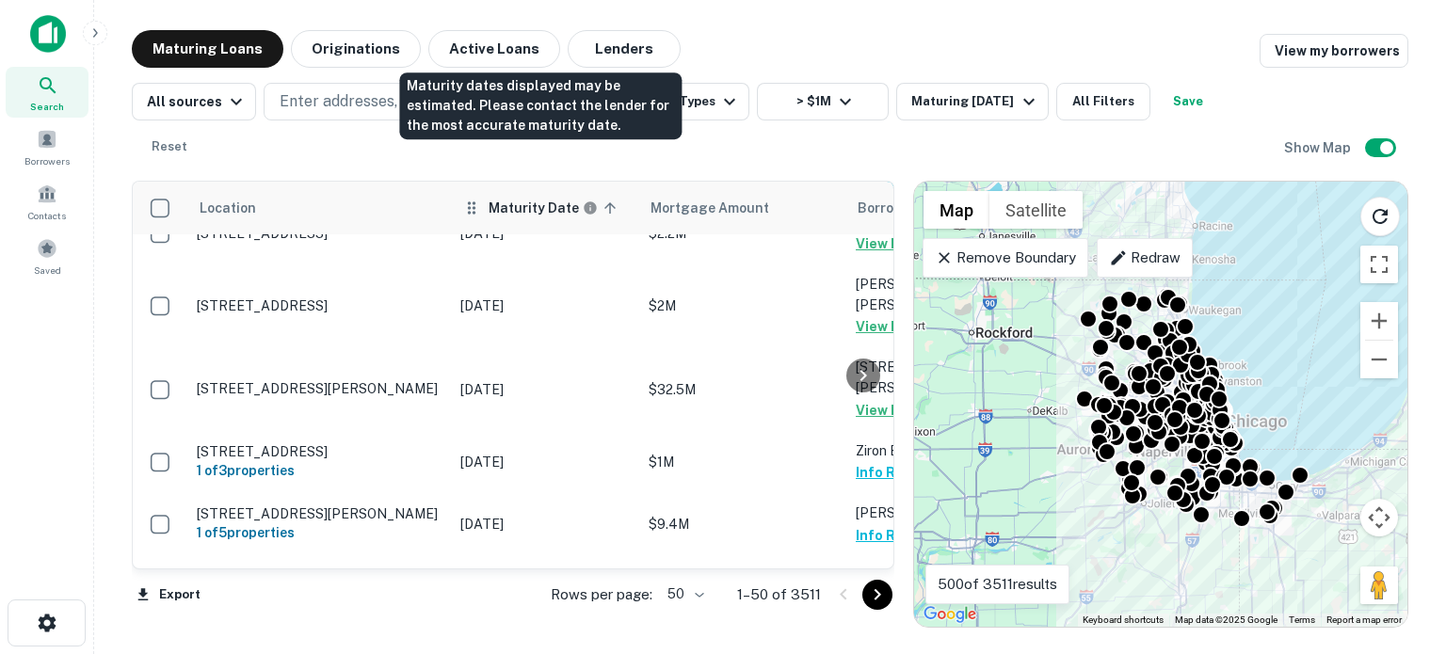
click at [522, 198] on h6 "Maturity Date" at bounding box center [533, 208] width 90 height 21
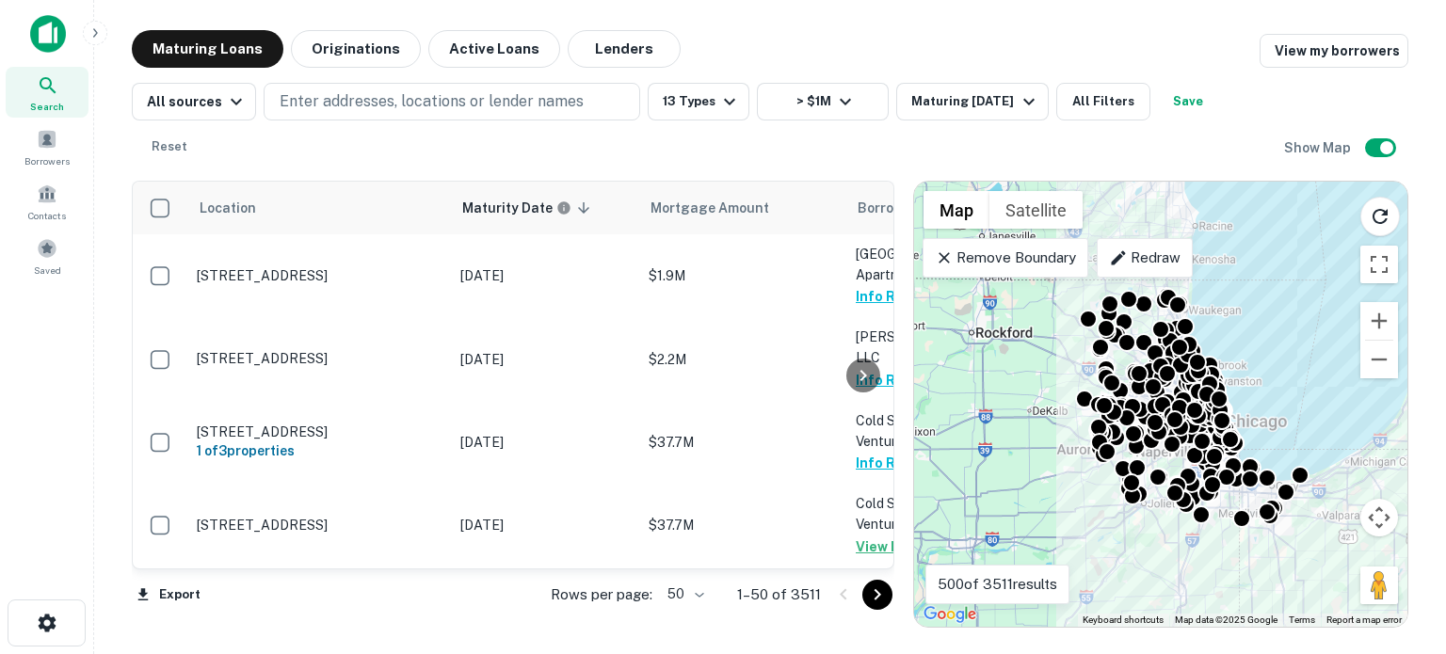
click at [38, 27] on img at bounding box center [48, 34] width 36 height 38
